Goal: Task Accomplishment & Management: Manage account settings

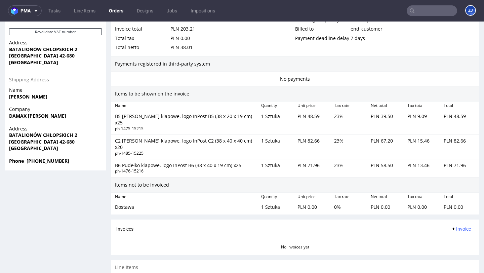
scroll to position [448, 0]
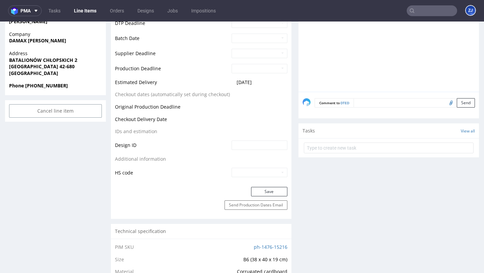
scroll to position [155, 0]
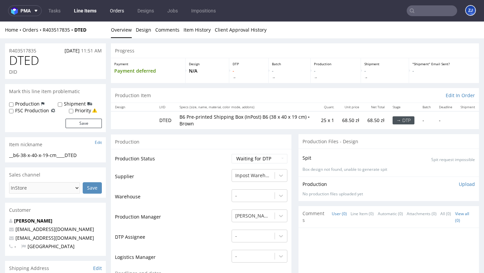
click at [115, 13] on link "Orders" at bounding box center [117, 10] width 22 height 11
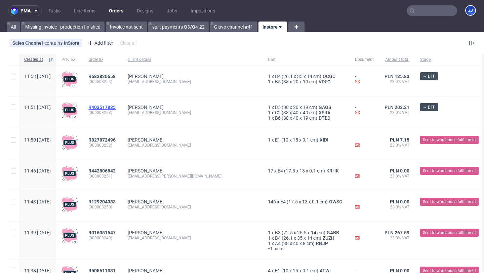
click at [116, 106] on span "R403517835" at bounding box center [101, 107] width 27 height 5
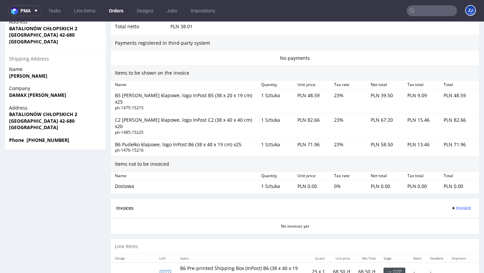
scroll to position [426, 0]
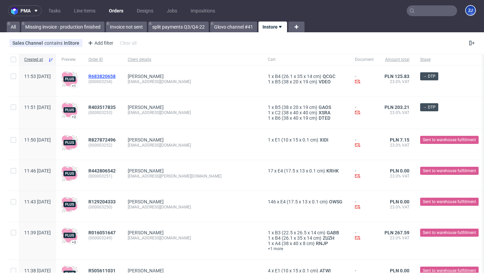
click at [116, 74] on span "R683820658" at bounding box center [101, 76] width 27 height 5
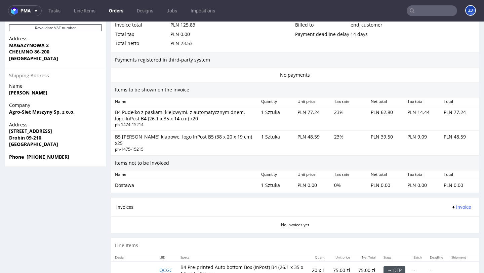
scroll to position [419, 0]
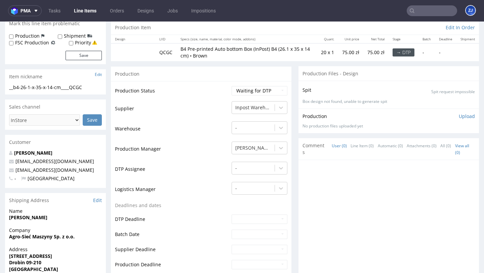
scroll to position [159, 0]
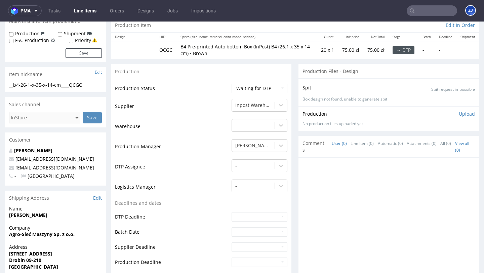
scroll to position [228, 0]
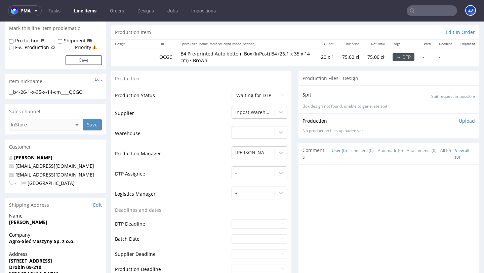
scroll to position [153, 0]
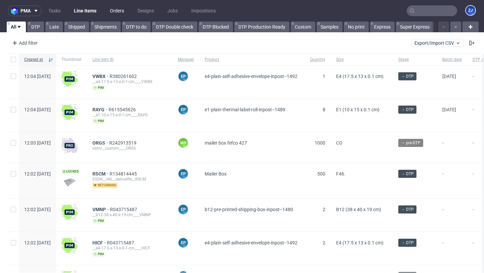
click at [113, 13] on link "Orders" at bounding box center [117, 10] width 22 height 11
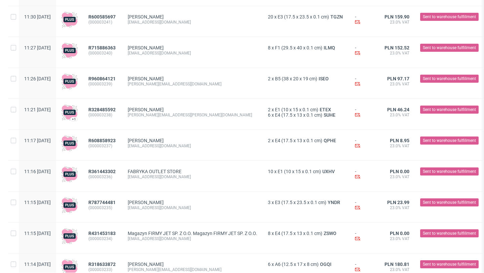
scroll to position [771, 0]
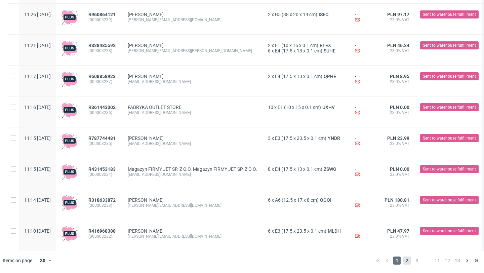
click at [404, 259] on span "2" at bounding box center [406, 260] width 7 height 8
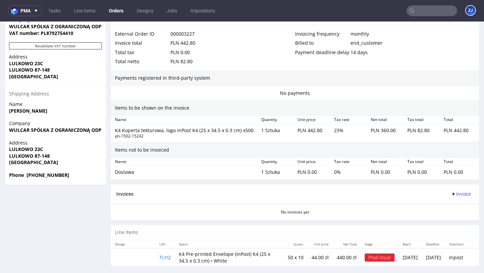
scroll to position [2, 0]
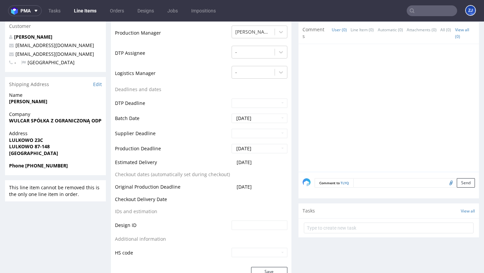
scroll to position [515, 0]
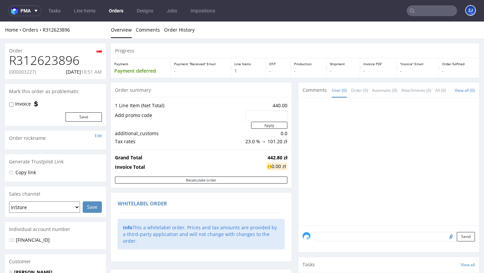
scroll to position [208, 0]
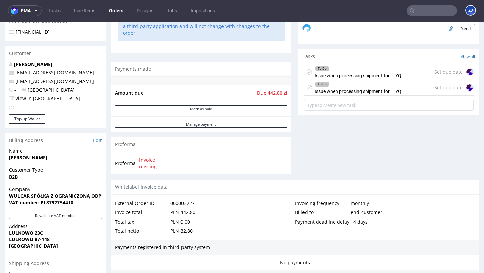
click at [351, 80] on div "To Do Issue when processing shipment for TLYQ" at bounding box center [358, 71] width 87 height 15
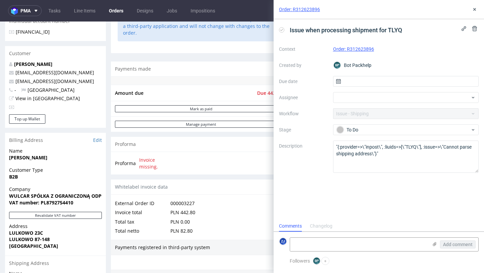
scroll to position [5, 0]
click at [475, 8] on use at bounding box center [474, 9] width 3 height 3
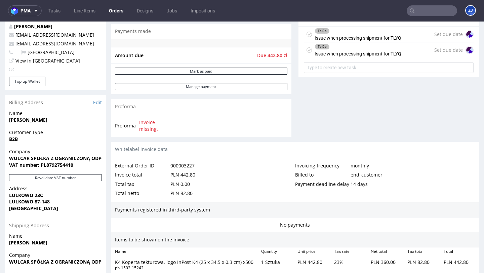
scroll to position [256, 0]
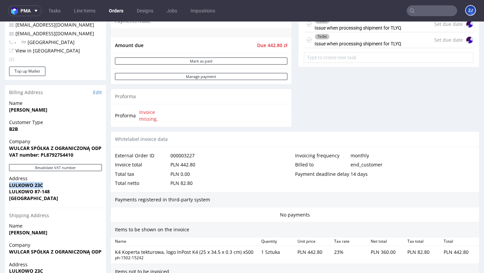
drag, startPoint x: 47, startPoint y: 186, endPoint x: 0, endPoint y: 186, distance: 46.7
click at [0, 186] on div "Order R312623896 (000003227) 14.10.2025 10:51 AM Mark this order as problematic…" at bounding box center [242, 90] width 484 height 615
copy strong "LULKOWO 23C"
drag, startPoint x: 62, startPoint y: 191, endPoint x: 34, endPoint y: 191, distance: 28.2
click at [34, 191] on span "LULKOWO 87-148" at bounding box center [55, 191] width 93 height 7
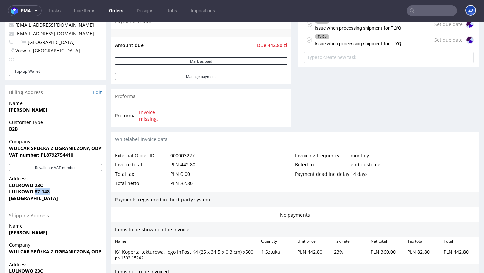
copy strong "87-148"
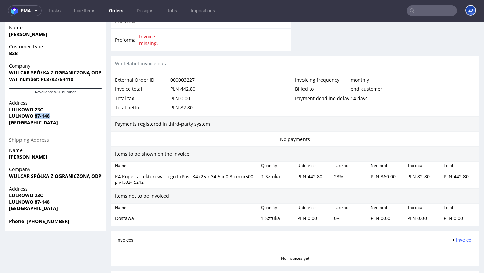
scroll to position [332, 0]
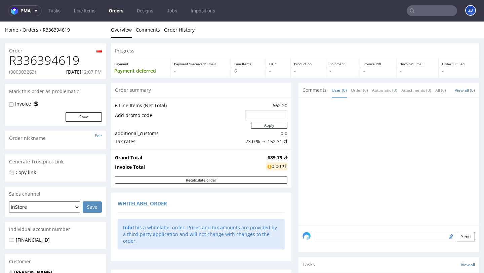
click at [112, 11] on link "Orders" at bounding box center [116, 10] width 23 height 11
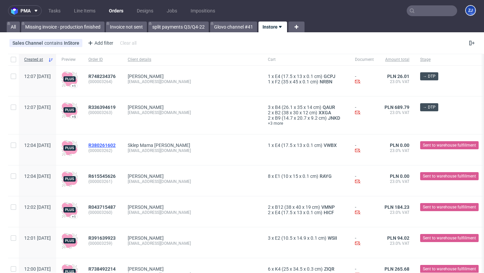
click at [112, 144] on span "R380261602" at bounding box center [101, 145] width 27 height 5
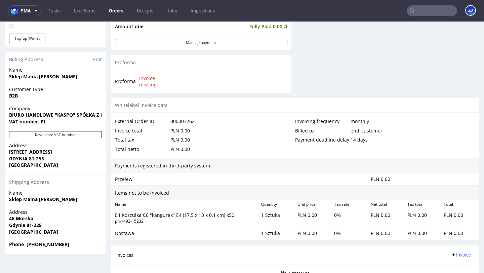
scroll to position [350, 0]
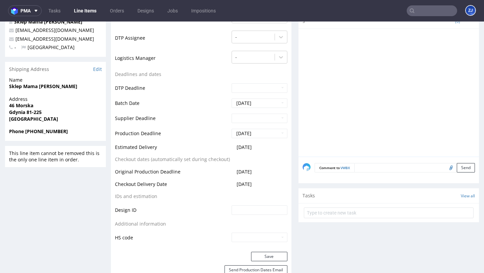
scroll to position [200, 0]
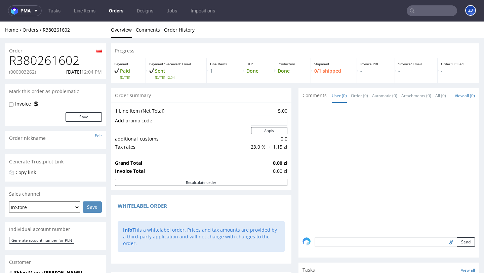
click at [121, 9] on link "Orders" at bounding box center [116, 10] width 23 height 11
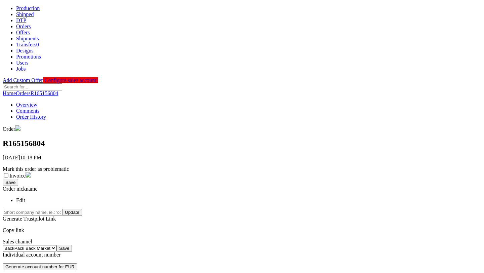
scroll to position [144, 0]
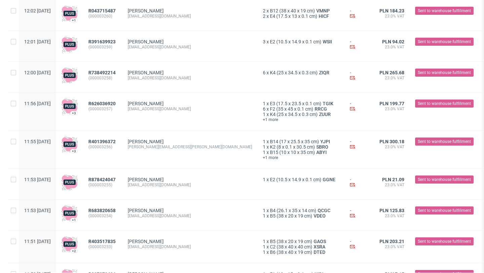
scroll to position [54, 0]
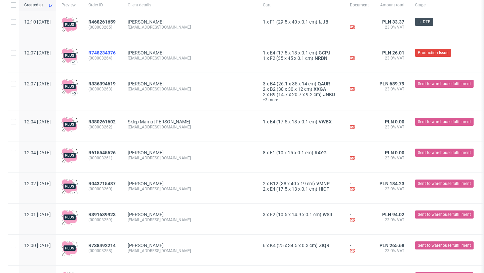
click at [116, 51] on span "R748234376" at bounding box center [101, 52] width 27 height 5
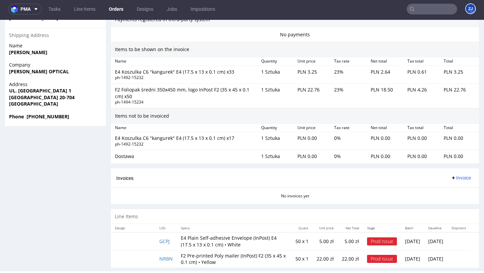
scroll to position [433, 0]
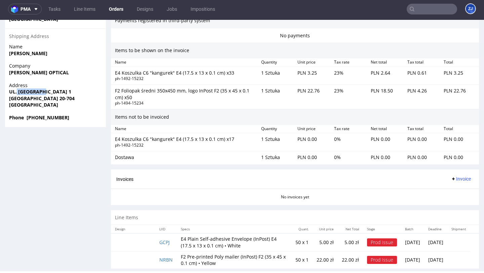
drag, startPoint x: 54, startPoint y: 92, endPoint x: 17, endPoint y: 88, distance: 36.9
click at [17, 88] on span "UL. [GEOGRAPHIC_DATA] 1" at bounding box center [55, 91] width 93 height 7
copy strong "MORWOWA 1"
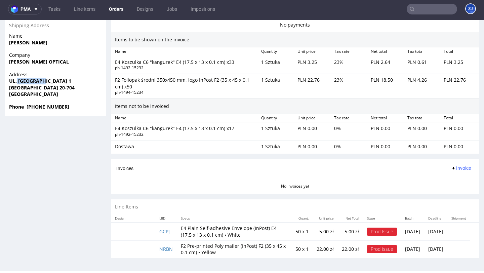
scroll to position [435, 0]
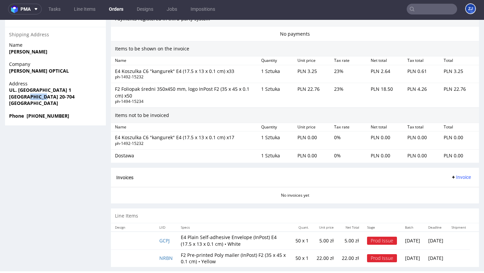
drag, startPoint x: 28, startPoint y: 96, endPoint x: 65, endPoint y: 95, distance: 36.7
click at [65, 95] on span "[GEOGRAPHIC_DATA] 20-704" at bounding box center [55, 96] width 93 height 7
copy strong "20-704"
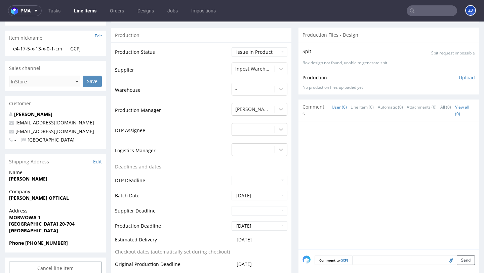
scroll to position [516, 0]
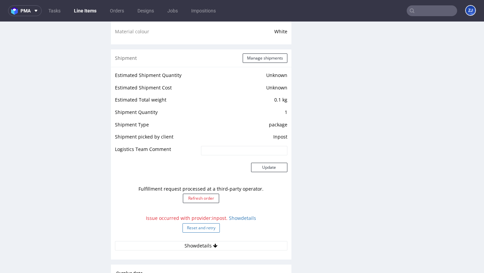
click at [199, 230] on button "Reset and retry" at bounding box center [201, 227] width 37 height 9
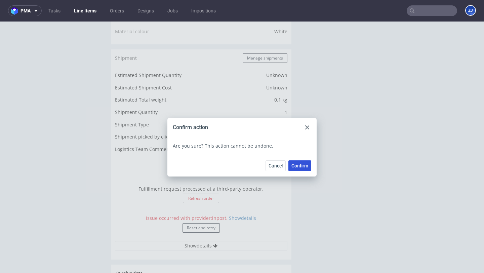
click at [298, 165] on span "Confirm" at bounding box center [299, 165] width 17 height 5
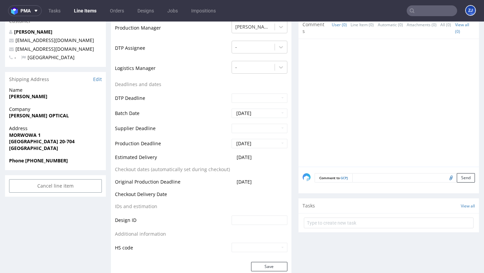
scroll to position [0, 0]
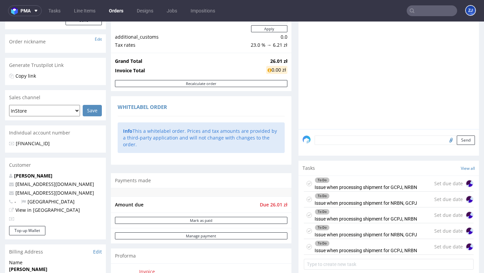
scroll to position [224, 0]
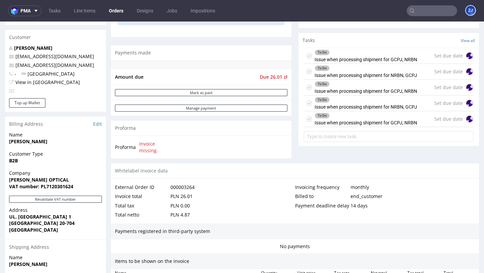
click at [411, 118] on div "To Do" at bounding box center [366, 115] width 102 height 5
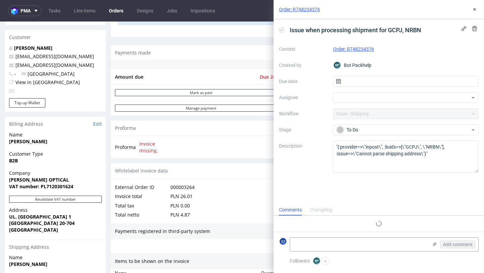
scroll to position [5, 0]
click at [471, 28] on button at bounding box center [475, 29] width 8 height 8
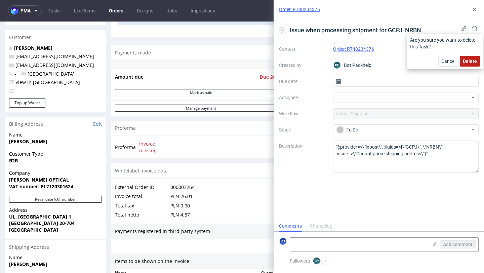
click at [472, 61] on span "Delete" at bounding box center [470, 61] width 14 height 5
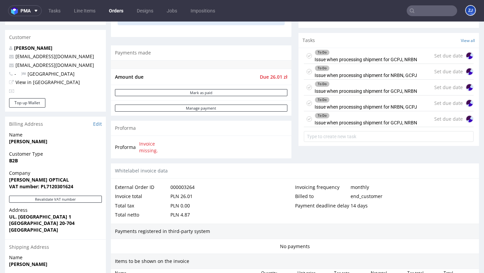
click at [428, 119] on div "To Do Issue when processing shipment for GCPJ, NRBN Set due date" at bounding box center [389, 119] width 170 height 16
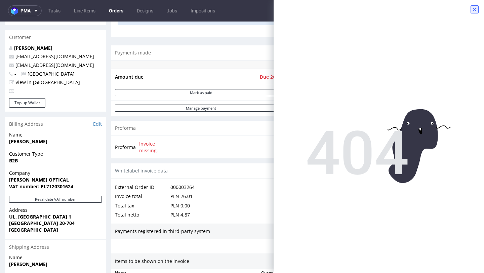
click at [473, 12] on icon at bounding box center [474, 9] width 5 height 5
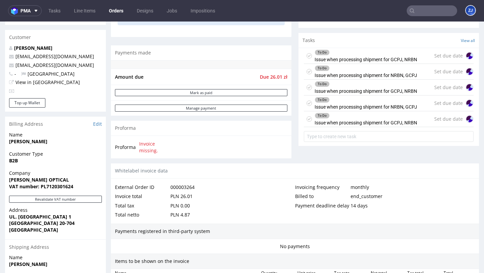
click at [411, 111] on div "To Do Issue when processing shipment for NRBN, GCPJ" at bounding box center [366, 102] width 103 height 15
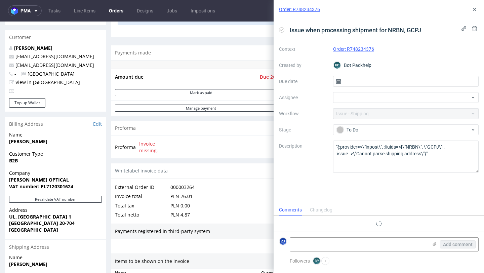
scroll to position [5, 0]
click at [477, 30] on button at bounding box center [475, 29] width 8 height 8
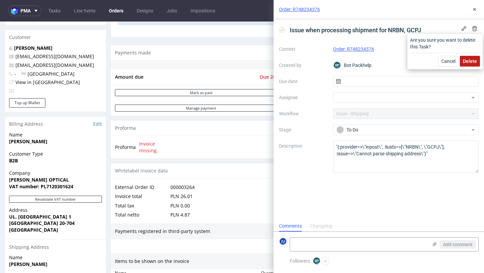
click at [473, 59] on span "Delete" at bounding box center [470, 61] width 14 height 5
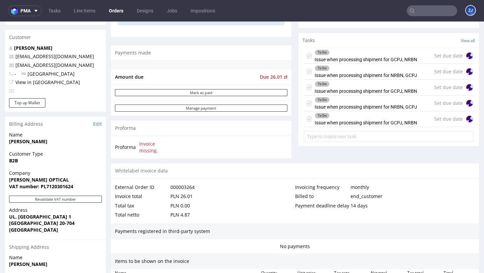
click at [408, 87] on div "To Do" at bounding box center [366, 83] width 102 height 5
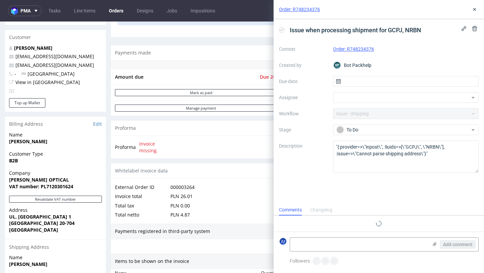
scroll to position [5, 0]
click at [474, 31] on use at bounding box center [474, 28] width 5 height 5
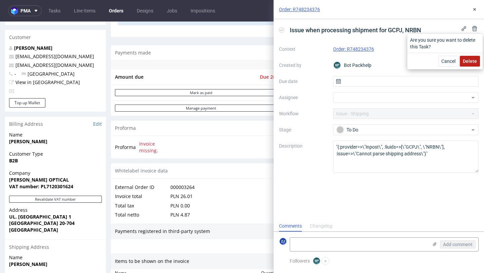
click at [467, 57] on button "Delete" at bounding box center [470, 61] width 20 height 11
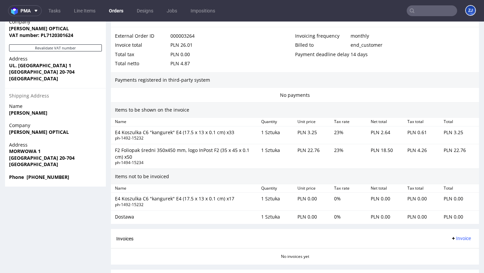
scroll to position [444, 0]
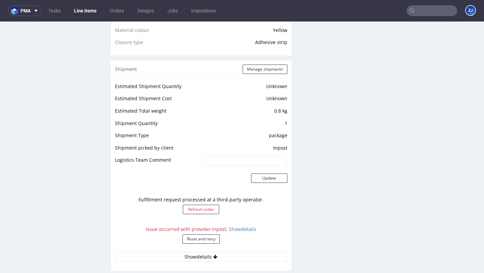
scroll to position [645, 0]
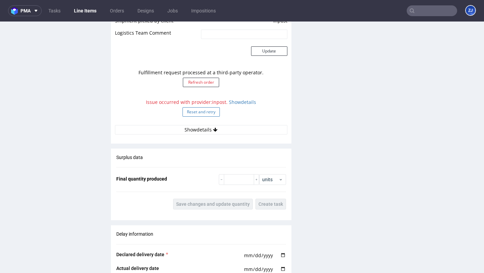
click at [211, 110] on button "Reset and retry" at bounding box center [201, 111] width 37 height 9
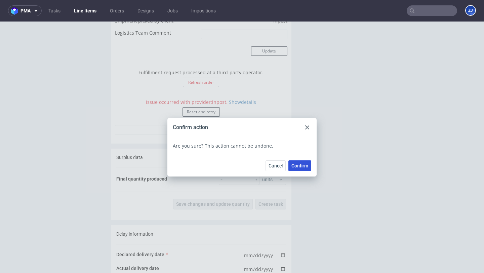
click at [292, 163] on span "Confirm" at bounding box center [299, 165] width 17 height 5
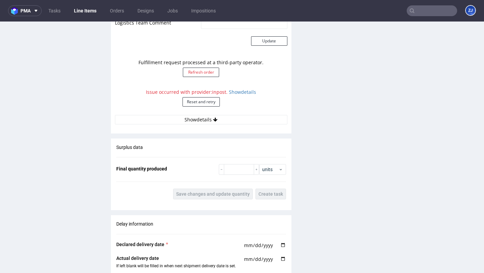
scroll to position [655, 0]
click at [194, 71] on button "Refresh order" at bounding box center [201, 71] width 36 height 9
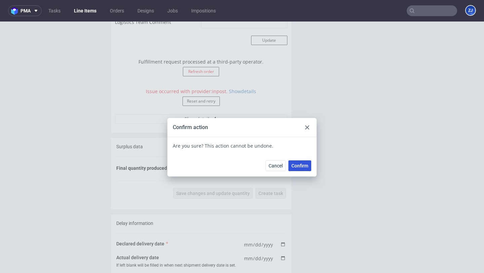
click at [292, 164] on span "Confirm" at bounding box center [299, 165] width 17 height 5
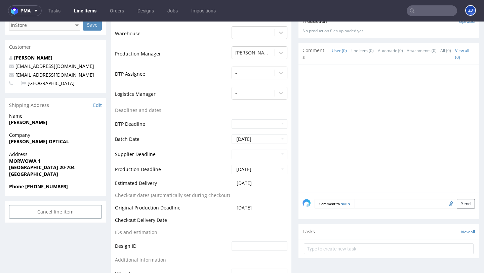
scroll to position [0, 0]
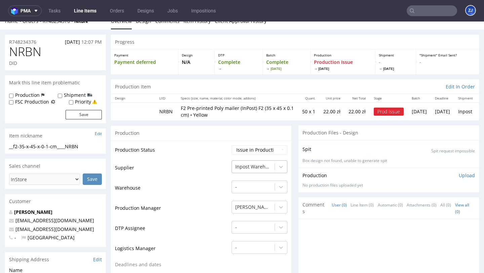
click at [260, 170] on div "Inpost Warehouse" at bounding box center [260, 164] width 56 height 9
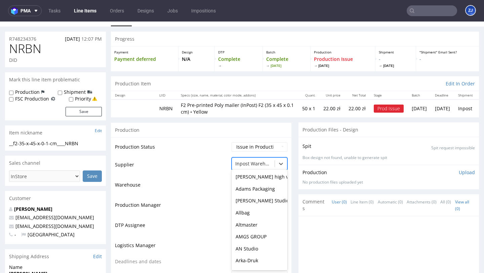
scroll to position [730, 0]
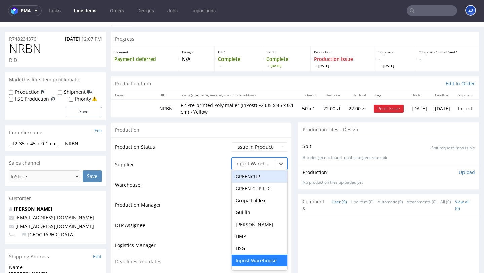
click at [214, 177] on td "Warehouse" at bounding box center [172, 187] width 115 height 20
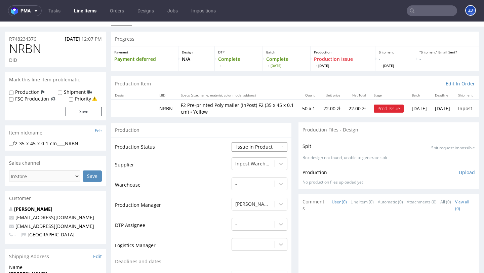
click at [251, 150] on select "Waiting for Artwork Waiting for Diecut Waiting for Mockup Waiting for DTP Waiti…" at bounding box center [260, 146] width 56 height 9
select select "sent_to_warehouse_fulfillment"
click at [232, 142] on select "Waiting for Artwork Waiting for Diecut Waiting for Mockup Waiting for DTP Waiti…" at bounding box center [260, 146] width 56 height 9
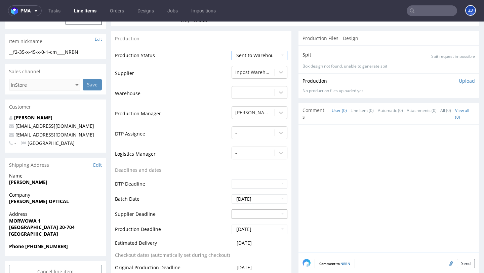
scroll to position [241, 0]
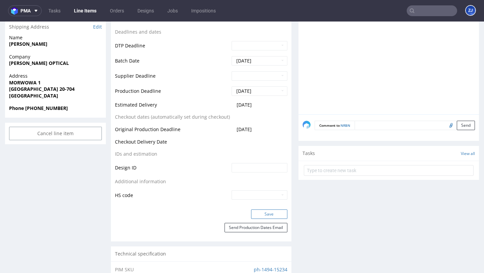
click at [259, 213] on button "Save" at bounding box center [269, 213] width 36 height 9
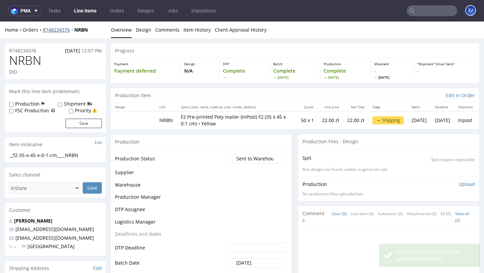
scroll to position [0, 0]
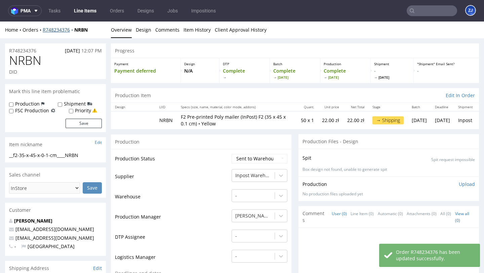
click at [59, 30] on link "R748234376" at bounding box center [59, 30] width 32 height 6
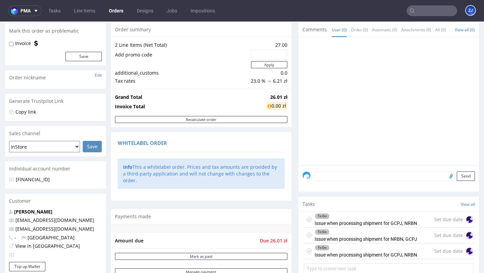
scroll to position [109, 0]
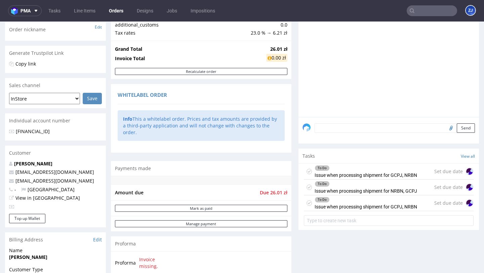
click at [307, 174] on icon at bounding box center [309, 171] width 5 height 5
click at [364, 187] on div "To Do" at bounding box center [366, 183] width 102 height 5
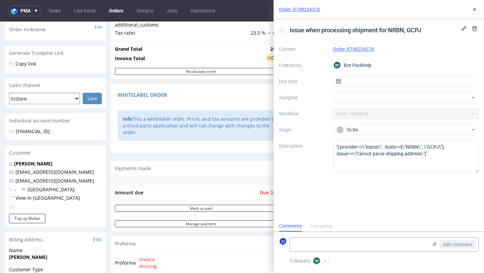
scroll to position [5, 0]
click at [473, 28] on use at bounding box center [474, 28] width 5 height 5
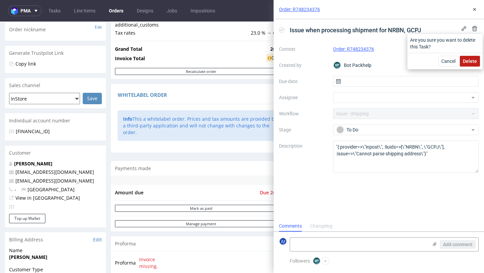
click at [466, 60] on span "Delete" at bounding box center [470, 61] width 14 height 5
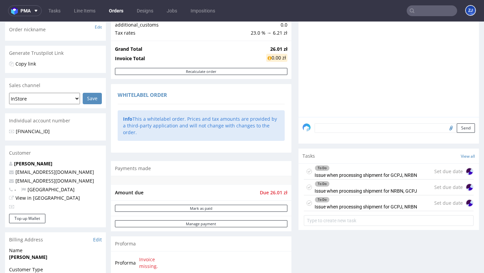
click at [379, 202] on div "To Do" at bounding box center [366, 199] width 102 height 5
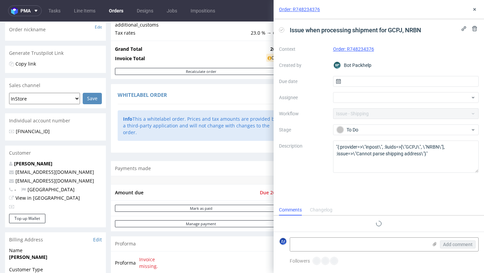
scroll to position [5, 0]
click at [475, 27] on icon at bounding box center [474, 28] width 5 height 5
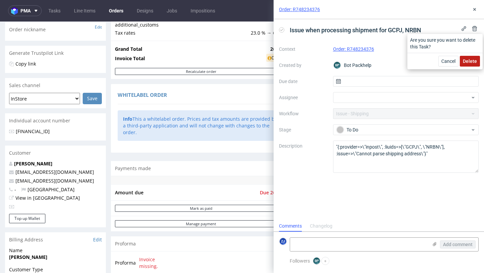
click at [473, 61] on span "Delete" at bounding box center [470, 61] width 14 height 5
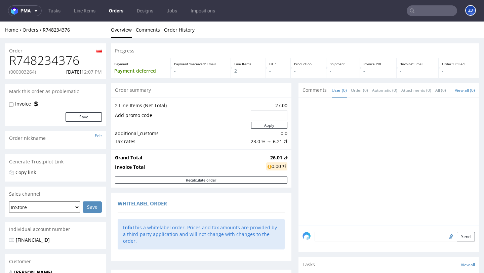
click at [117, 11] on link "Orders" at bounding box center [116, 10] width 23 height 11
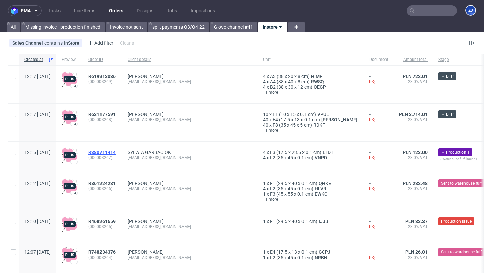
click at [116, 152] on span "R380711414" at bounding box center [101, 152] width 27 height 5
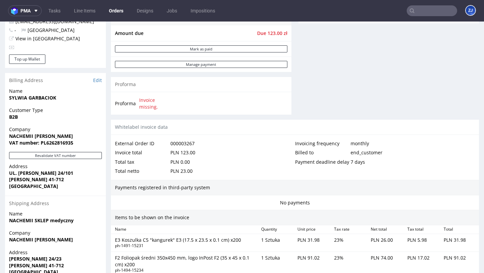
scroll to position [235, 0]
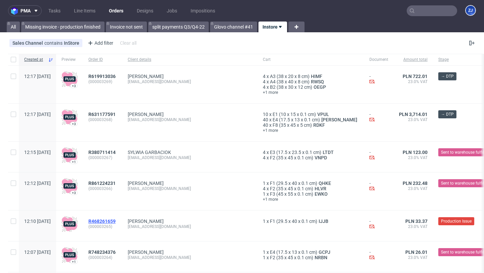
click at [116, 220] on span "R468261659" at bounding box center [101, 220] width 27 height 5
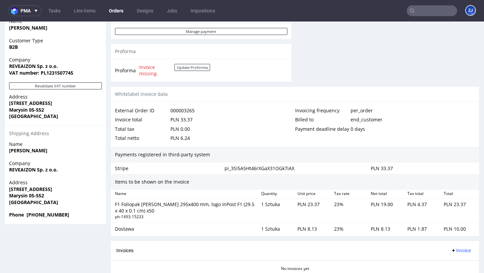
scroll to position [401, 0]
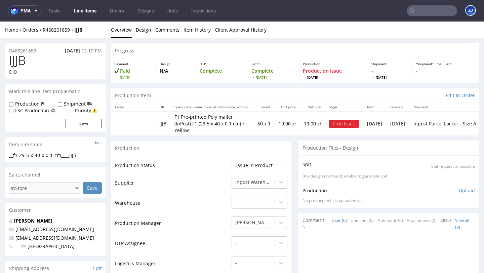
scroll to position [152, 0]
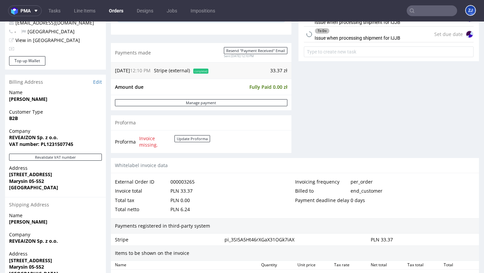
scroll to position [401, 0]
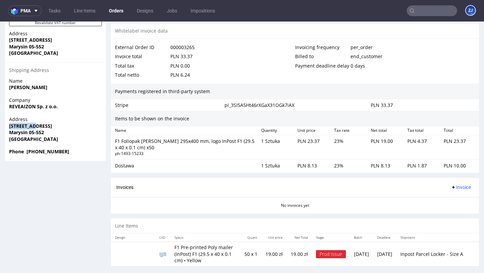
drag, startPoint x: 10, startPoint y: 126, endPoint x: 37, endPoint y: 126, distance: 26.6
click at [37, 126] on strong "[STREET_ADDRESS]" at bounding box center [30, 126] width 43 height 6
copy strong "Ludowa 11C"
